Goal: Obtain resource: Obtain resource

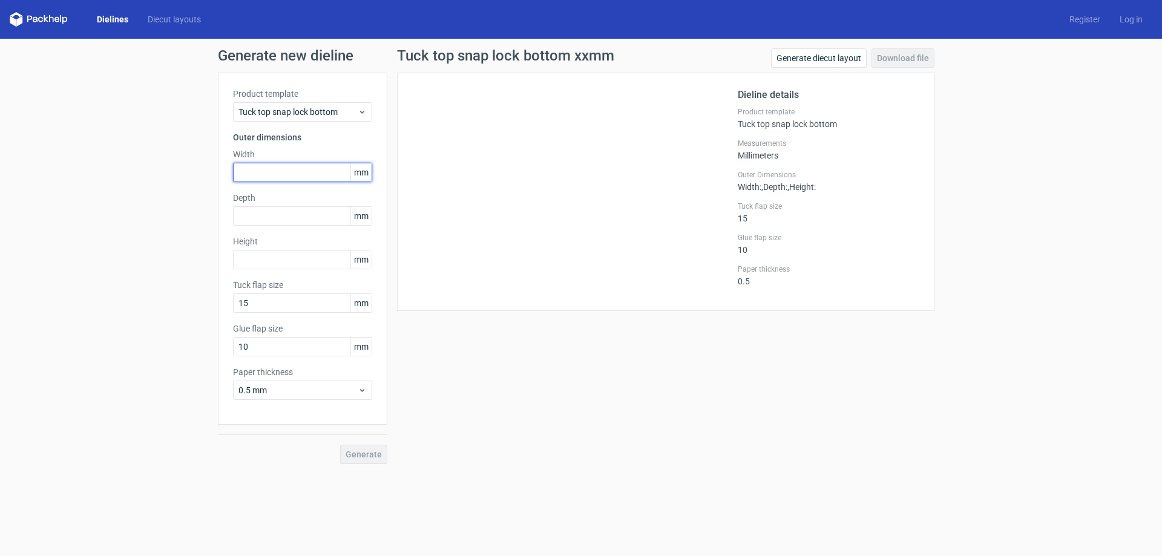
click at [269, 177] on input "text" at bounding box center [302, 172] width 139 height 19
type input "83"
type input "12"
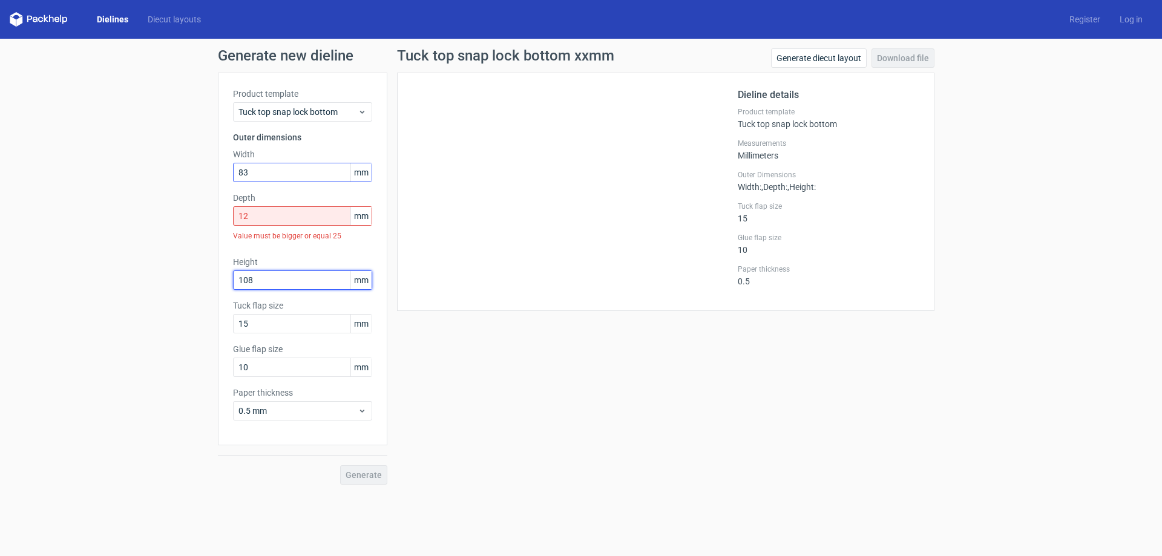
type input "108"
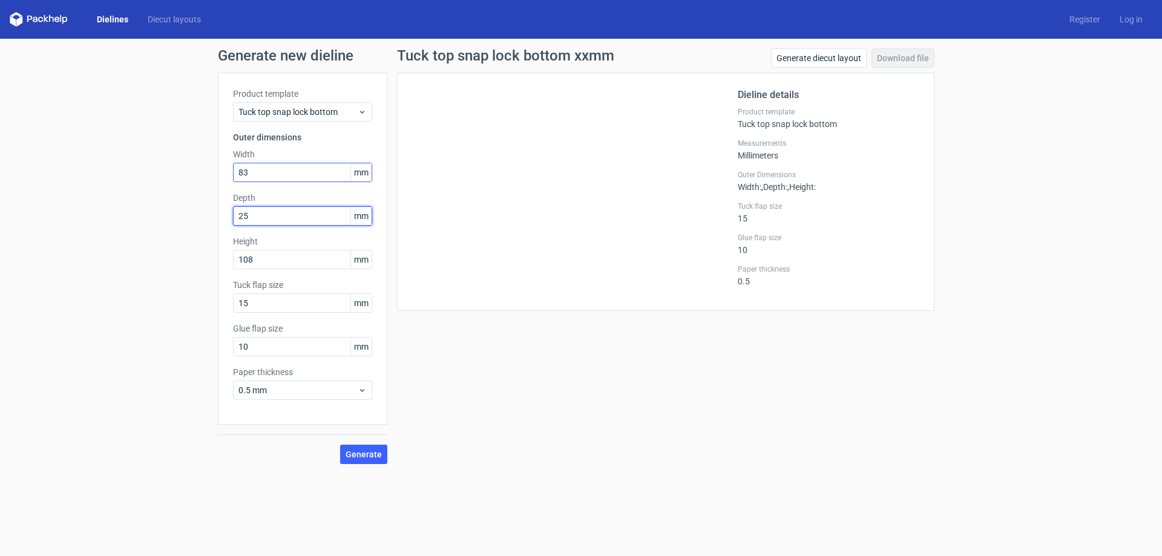
type input "25"
click at [370, 457] on span "Generate" at bounding box center [364, 454] width 36 height 8
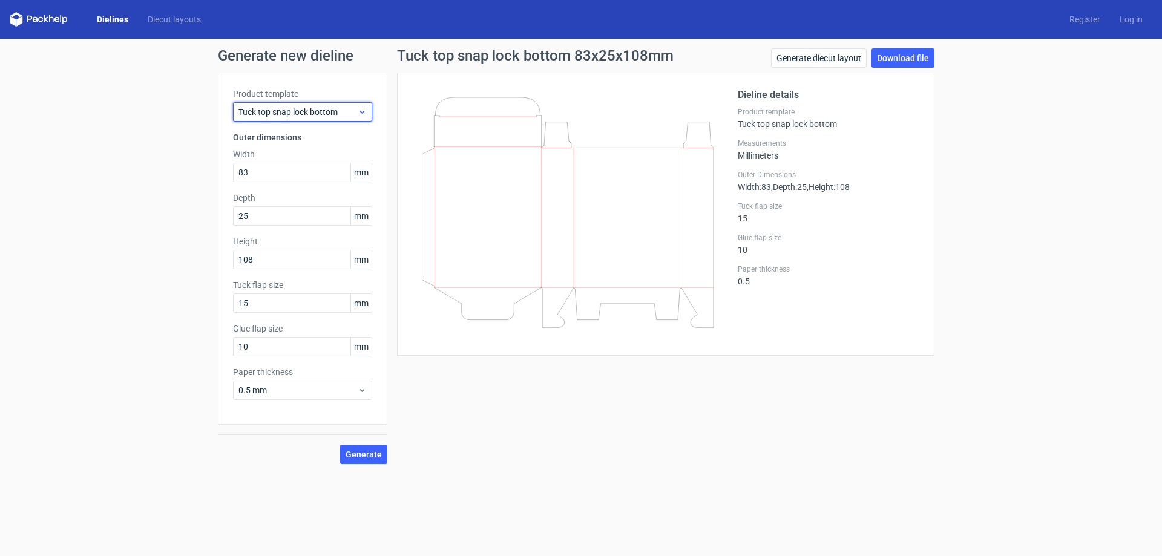
click at [331, 116] on span "Tuck top snap lock bottom" at bounding box center [297, 112] width 119 height 12
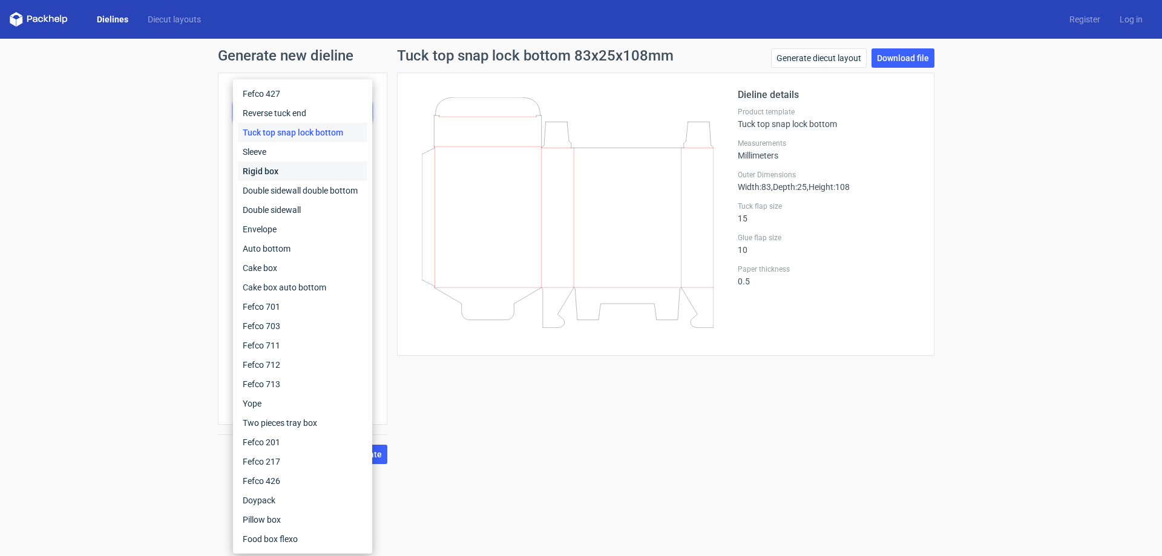
click at [291, 169] on div "Rigid box" at bounding box center [303, 171] width 130 height 19
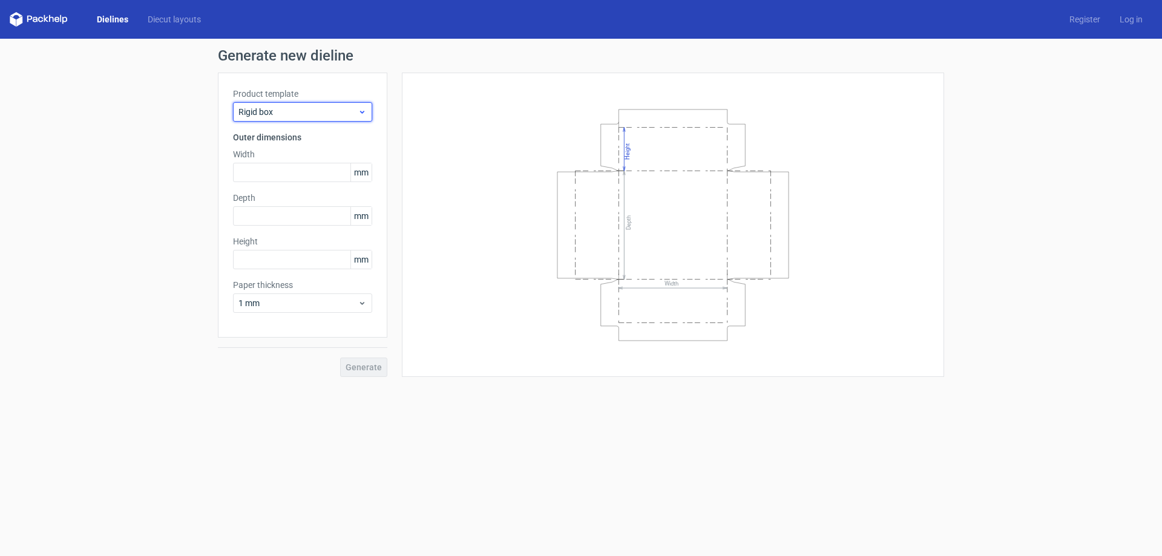
click at [313, 119] on div "Rigid box" at bounding box center [302, 111] width 139 height 19
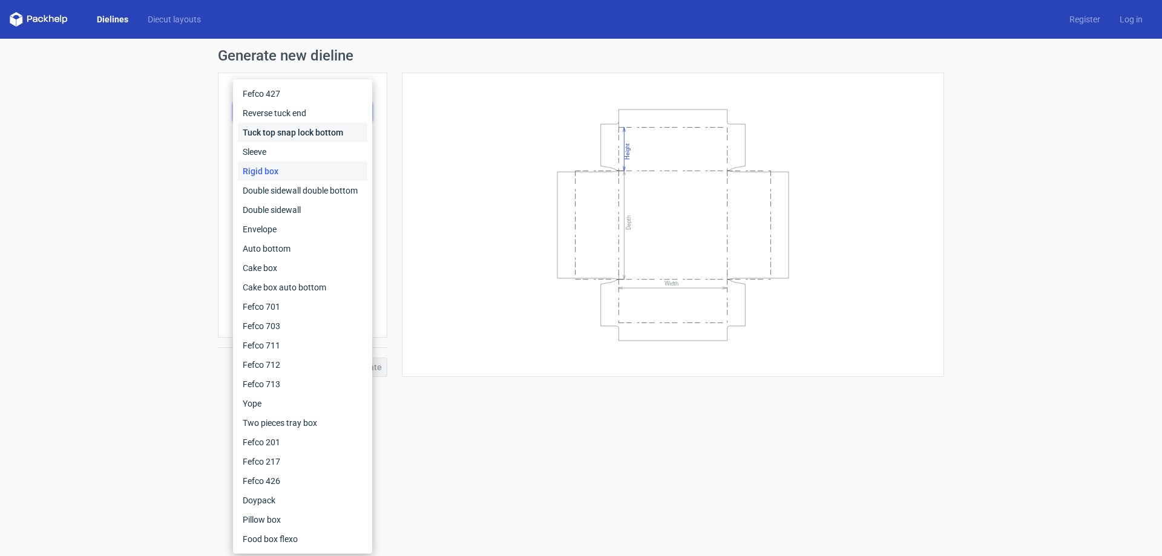
click at [301, 135] on div "Tuck top snap lock bottom" at bounding box center [303, 132] width 130 height 19
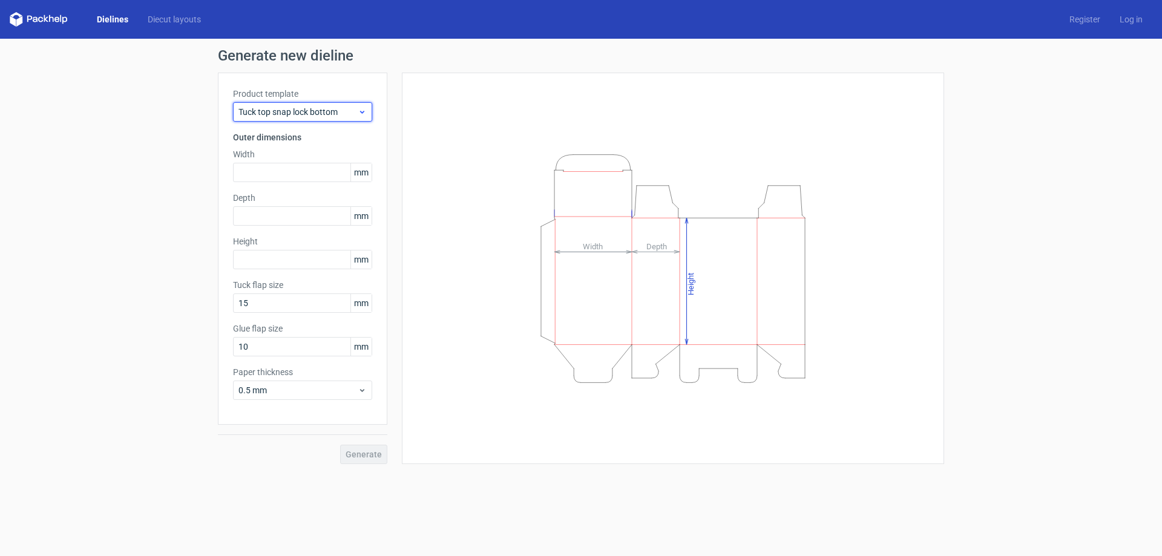
click at [308, 117] on span "Tuck top snap lock bottom" at bounding box center [297, 112] width 119 height 12
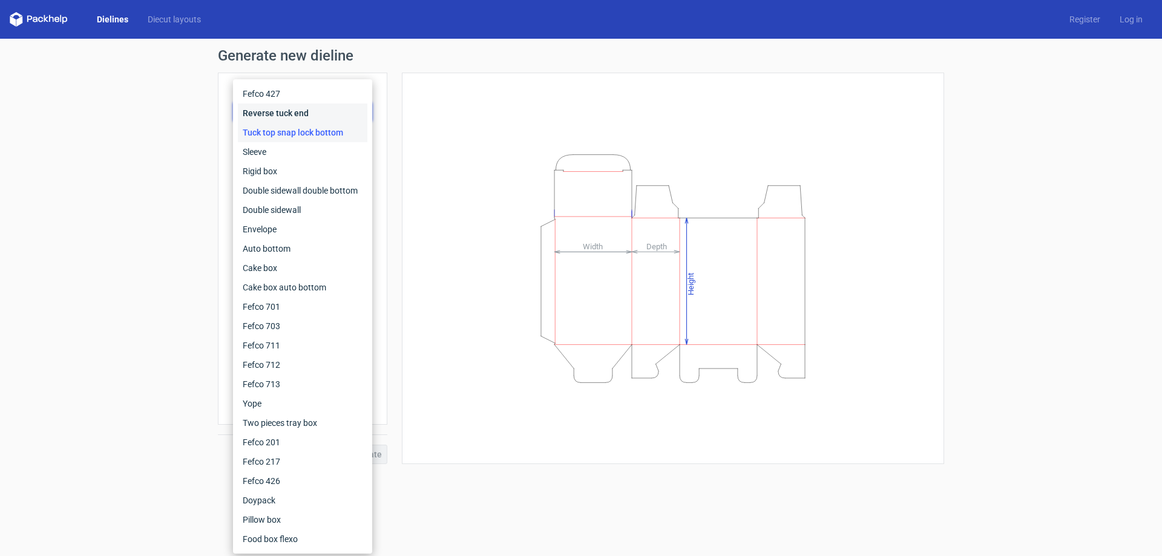
click at [290, 116] on div "Reverse tuck end" at bounding box center [303, 113] width 130 height 19
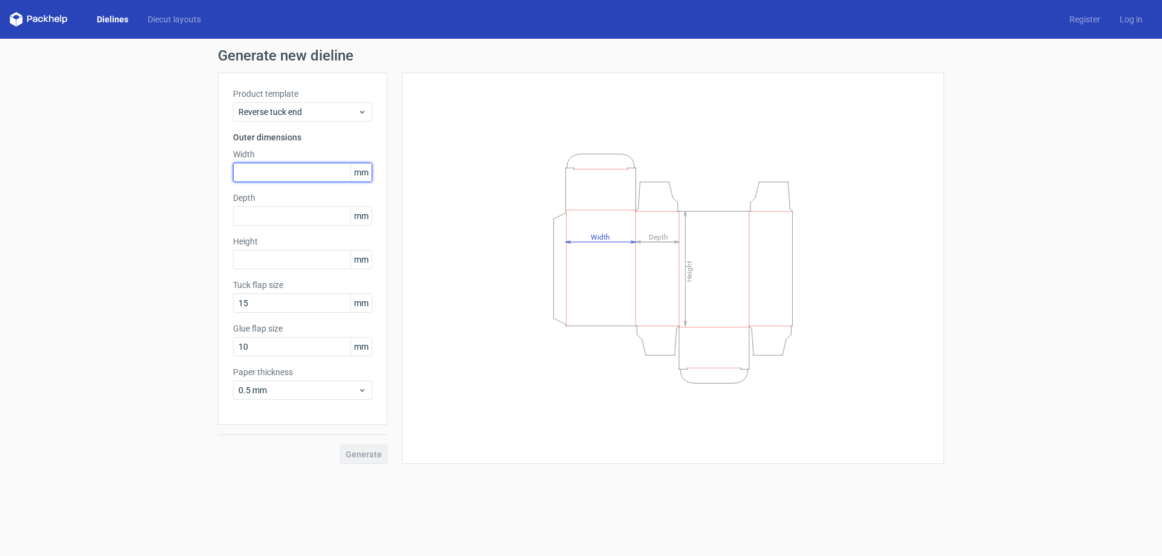
click at [266, 168] on input "text" at bounding box center [302, 172] width 139 height 19
type input "83"
type input "12"
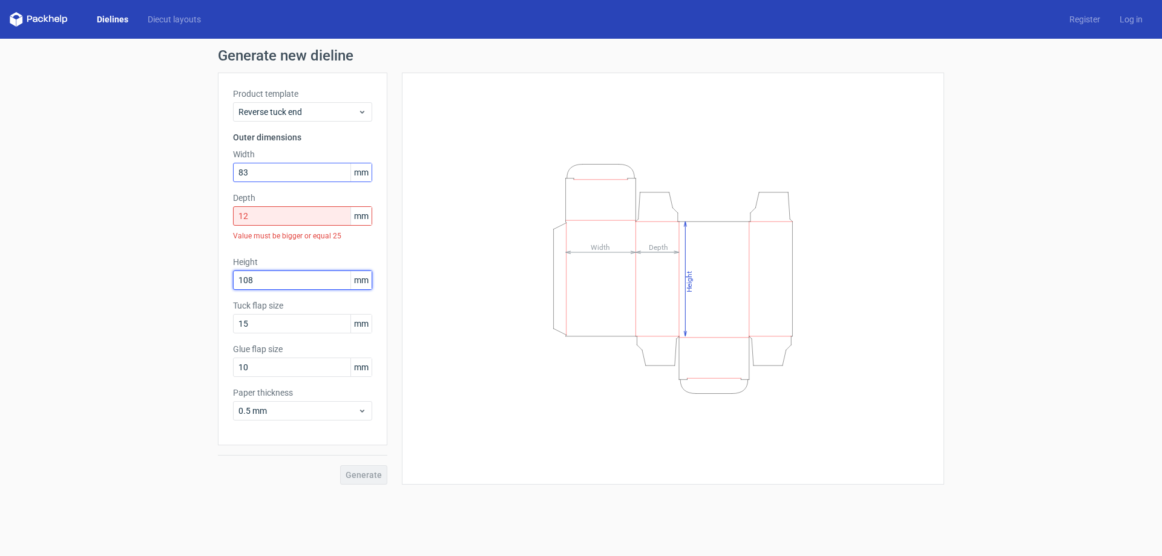
type input "108"
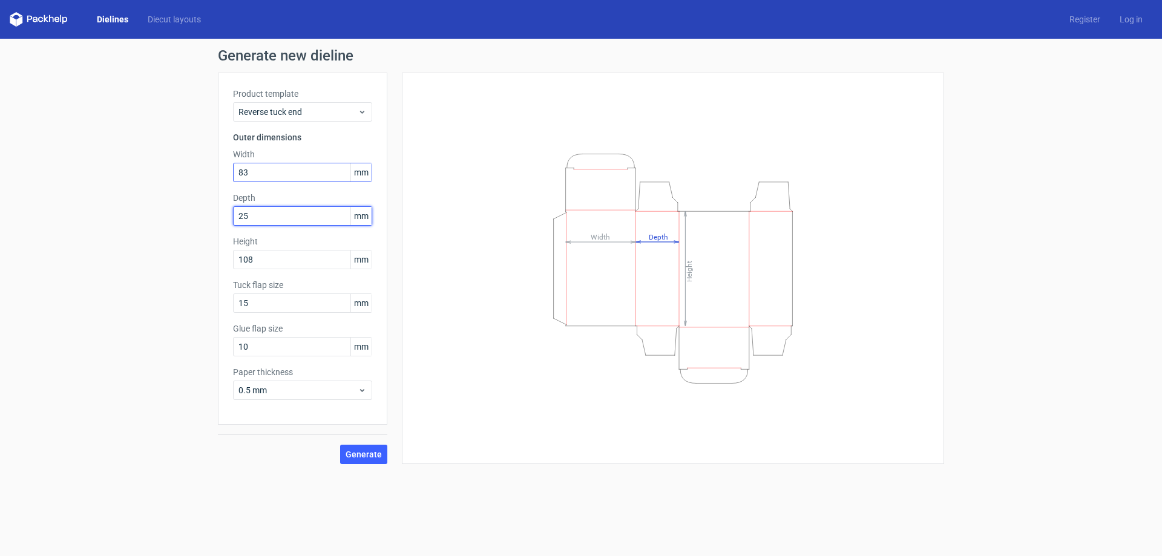
type input "25"
click at [366, 455] on span "Generate" at bounding box center [364, 454] width 36 height 8
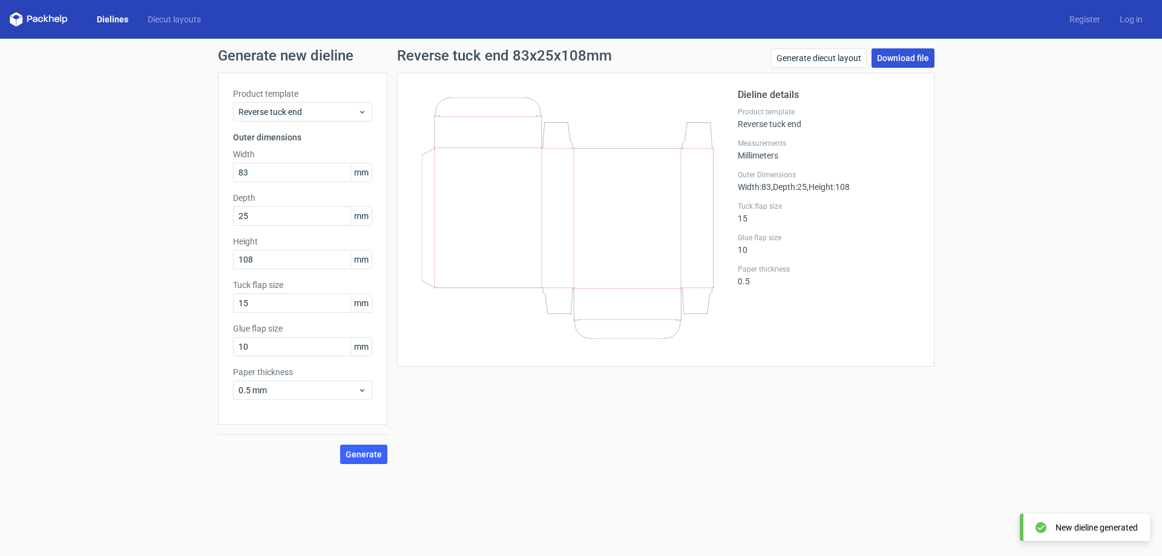
click at [897, 60] on link "Download file" at bounding box center [903, 57] width 63 height 19
